Goal: Information Seeking & Learning: Learn about a topic

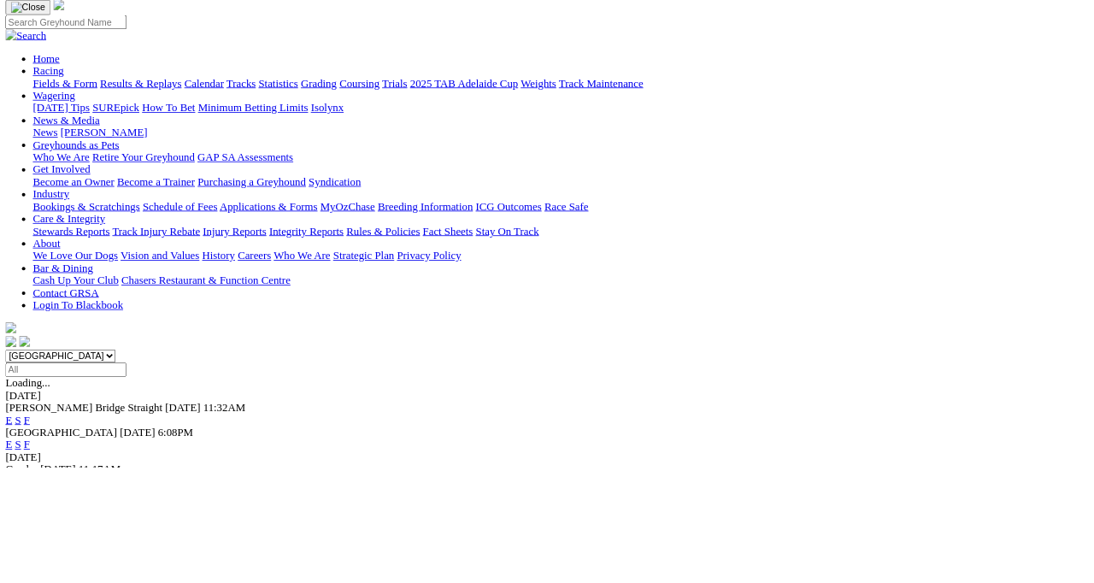
scroll to position [119, 0]
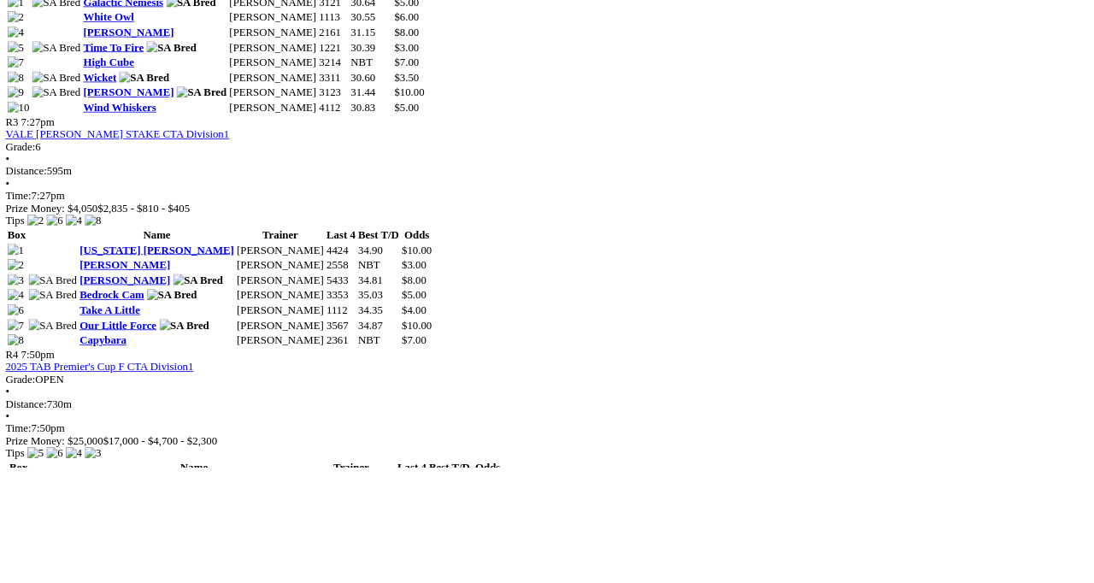
scroll to position [1363, 0]
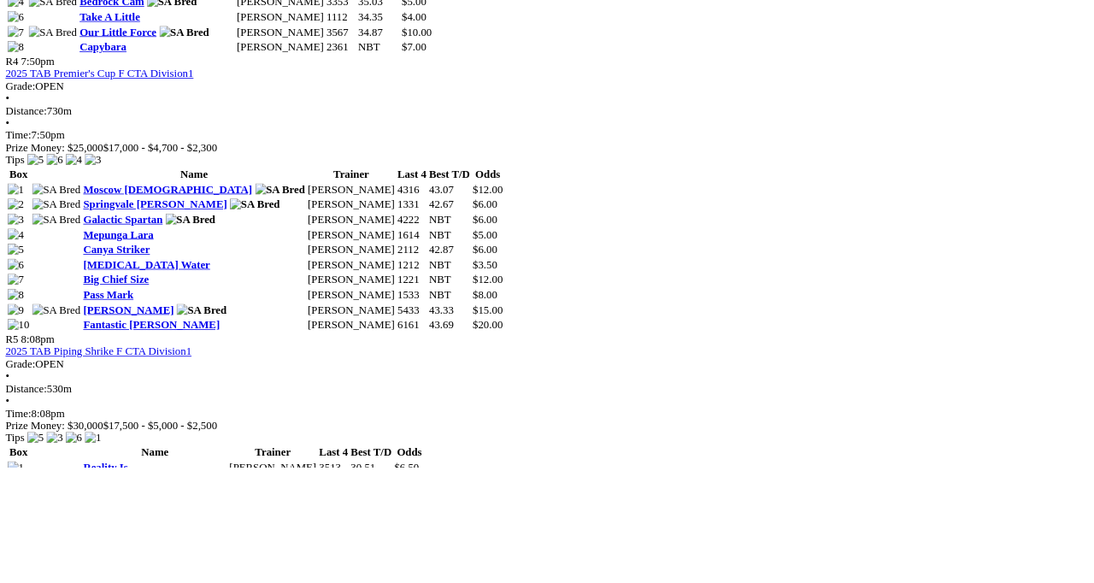
scroll to position [1730, 0]
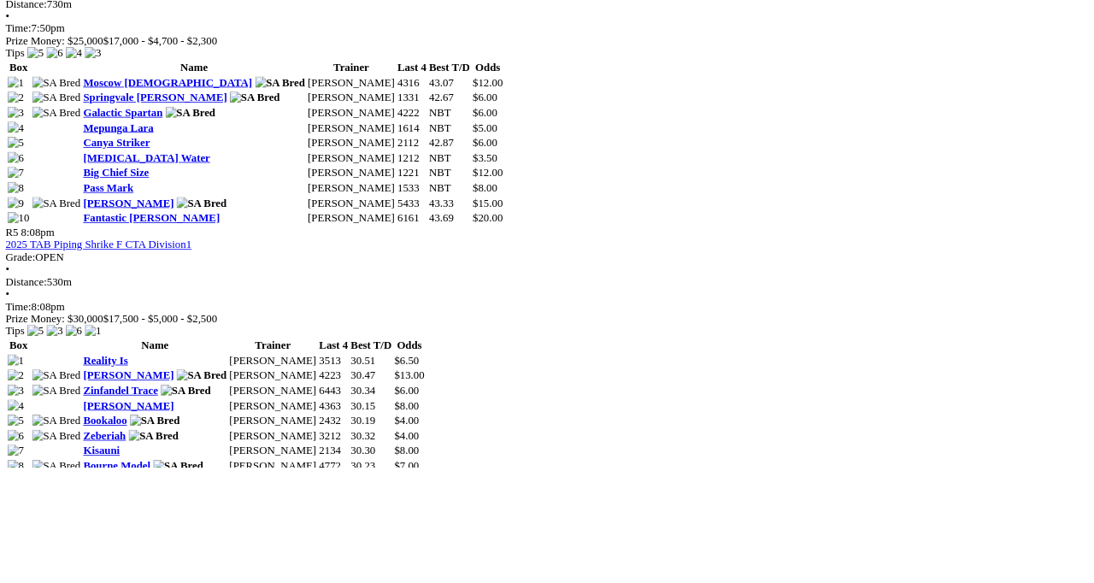
scroll to position [1859, 0]
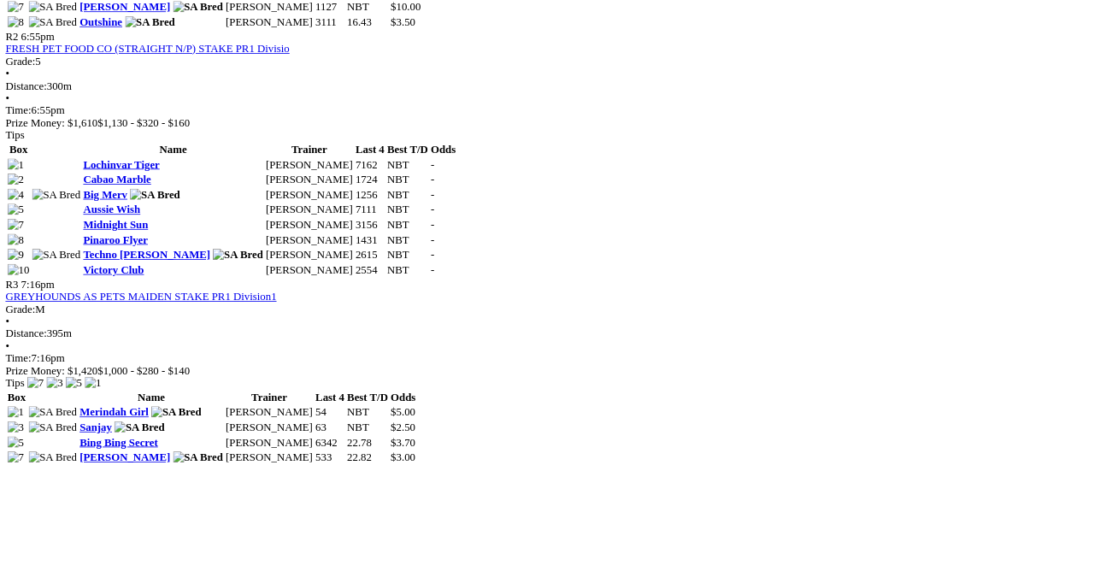
scroll to position [1123, 0]
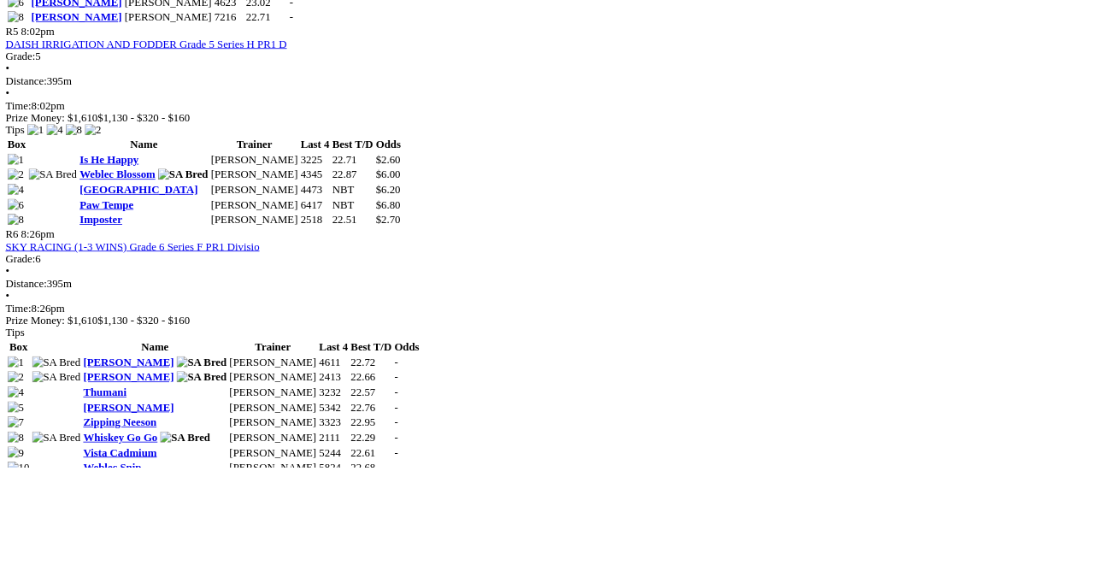
scroll to position [2028, 0]
